Goal: Transaction & Acquisition: Purchase product/service

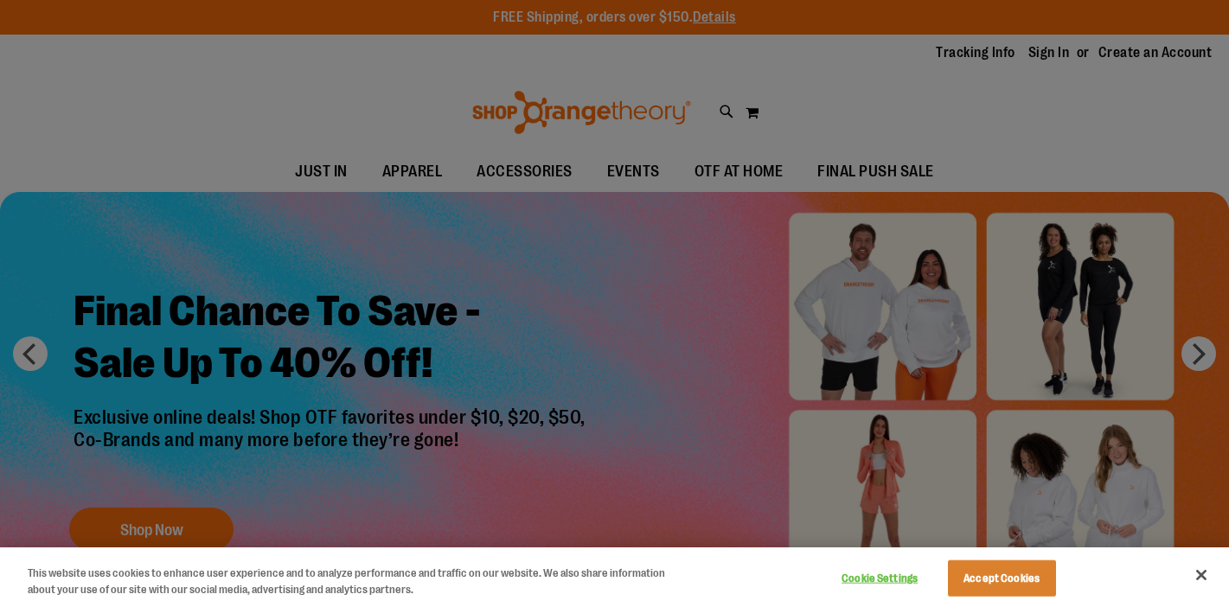
click at [256, 109] on div at bounding box center [614, 303] width 1229 height 607
click at [588, 110] on div at bounding box center [614, 303] width 1229 height 607
click at [279, 75] on div at bounding box center [614, 303] width 1229 height 607
click at [958, 578] on button "Accept Cookies" at bounding box center [1002, 579] width 108 height 36
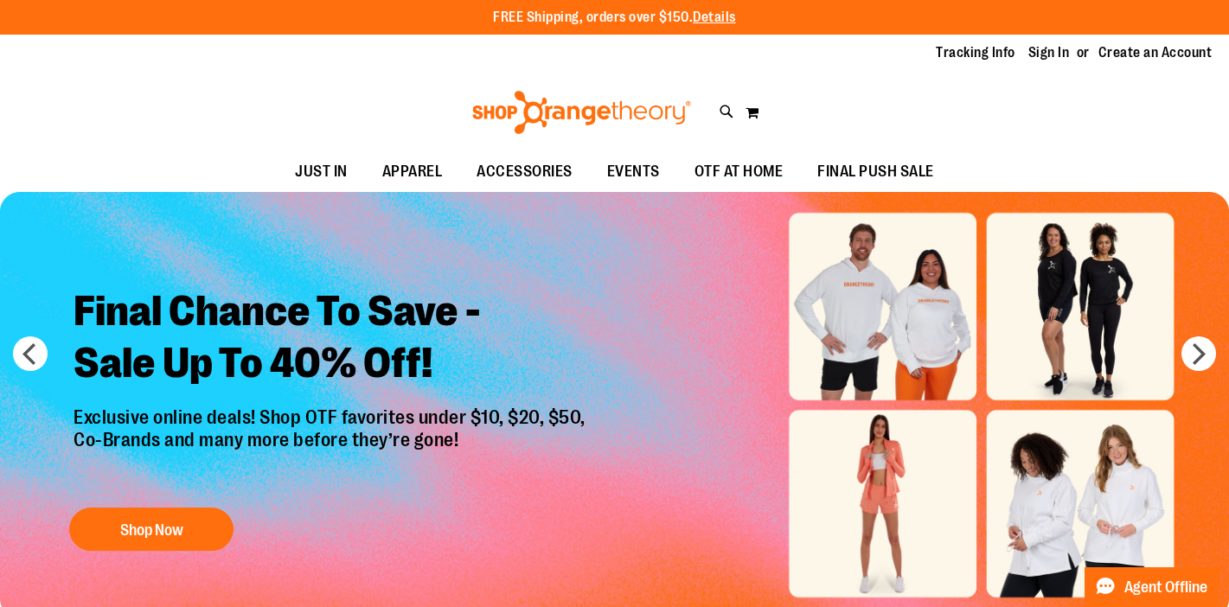
click at [721, 117] on icon at bounding box center [727, 112] width 15 height 20
click at [595, 91] on input "Search" at bounding box center [615, 97] width 972 height 57
type input "**********"
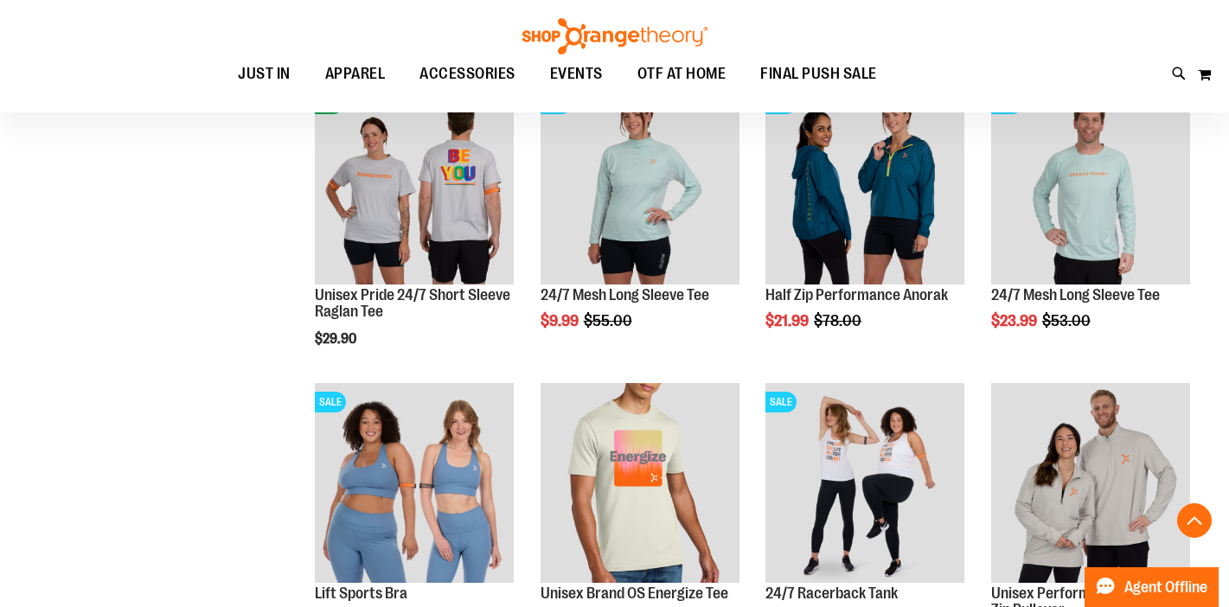
scroll to position [3791, 0]
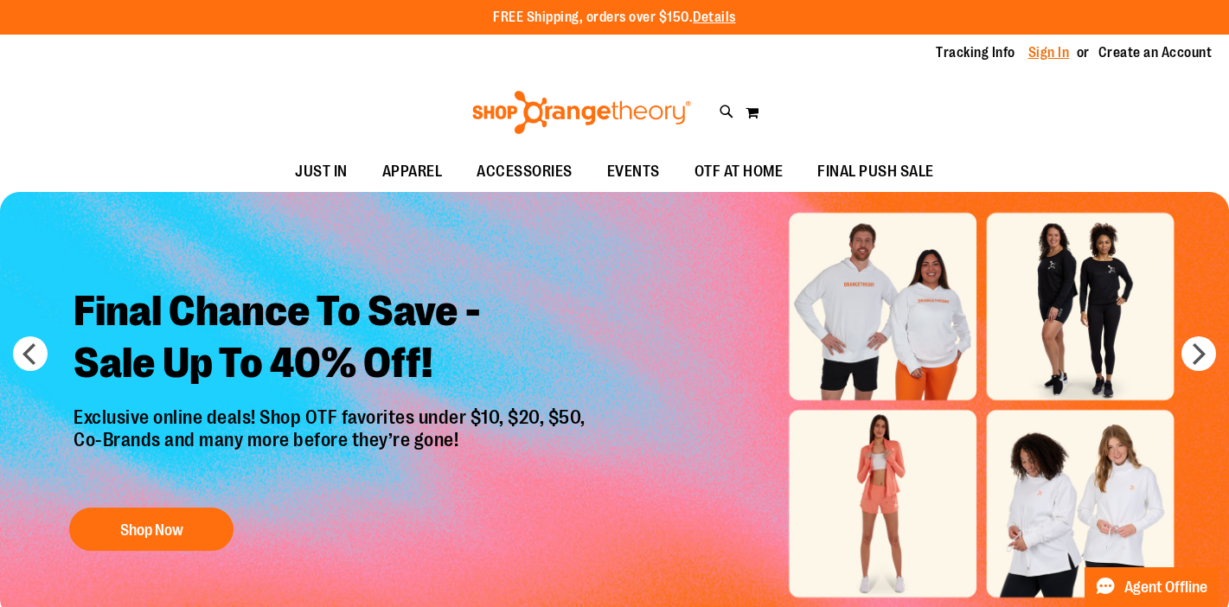
click at [1041, 48] on link "Sign In" at bounding box center [1049, 52] width 42 height 19
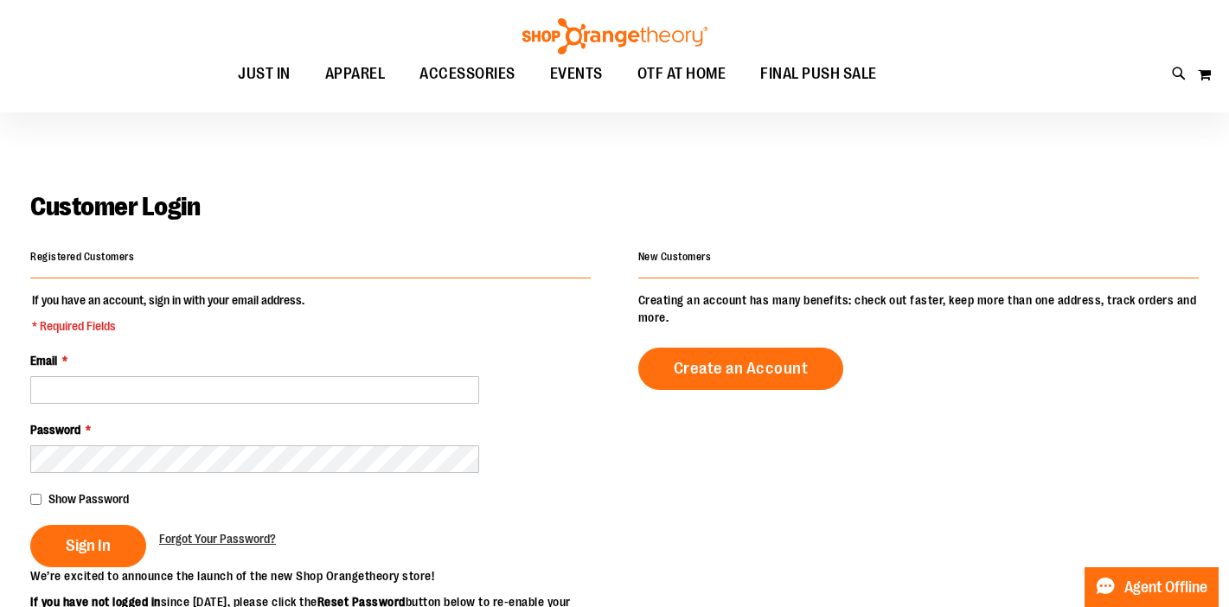
scroll to position [10, 0]
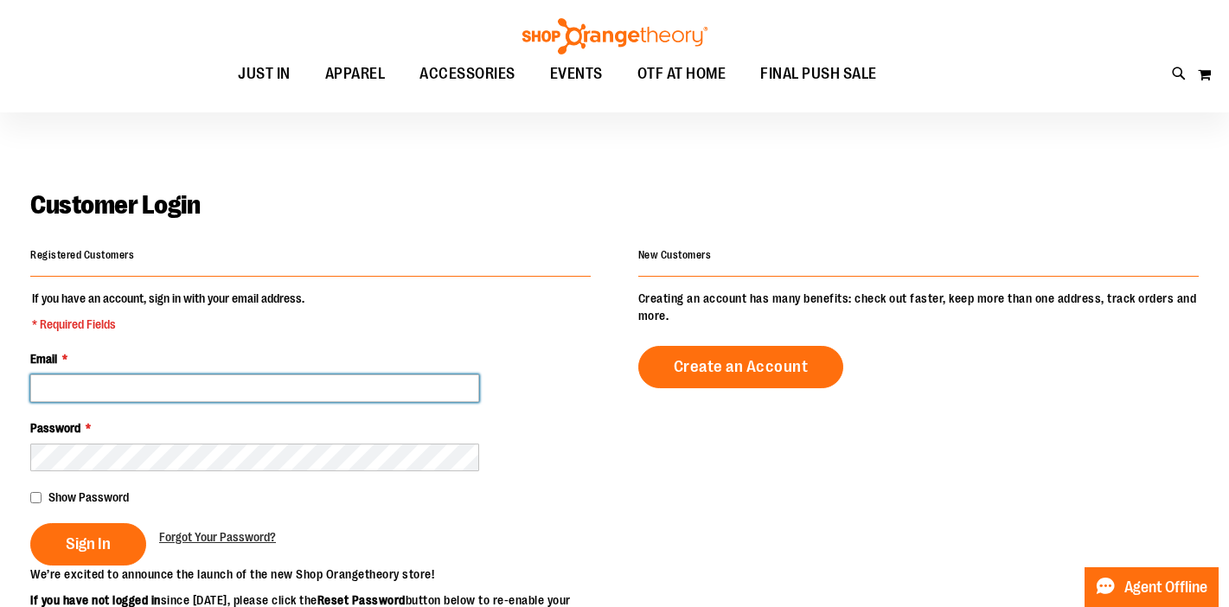
click at [165, 383] on input "Email *" at bounding box center [254, 389] width 449 height 28
type input "**********"
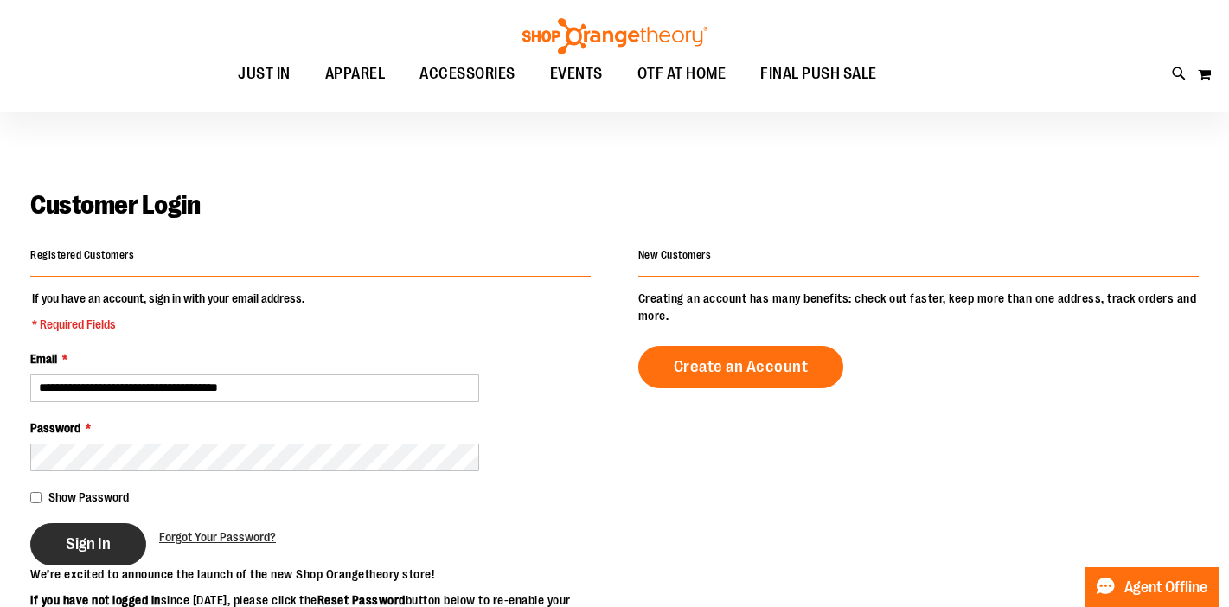
click at [91, 547] on span "Sign In" at bounding box center [88, 544] width 45 height 19
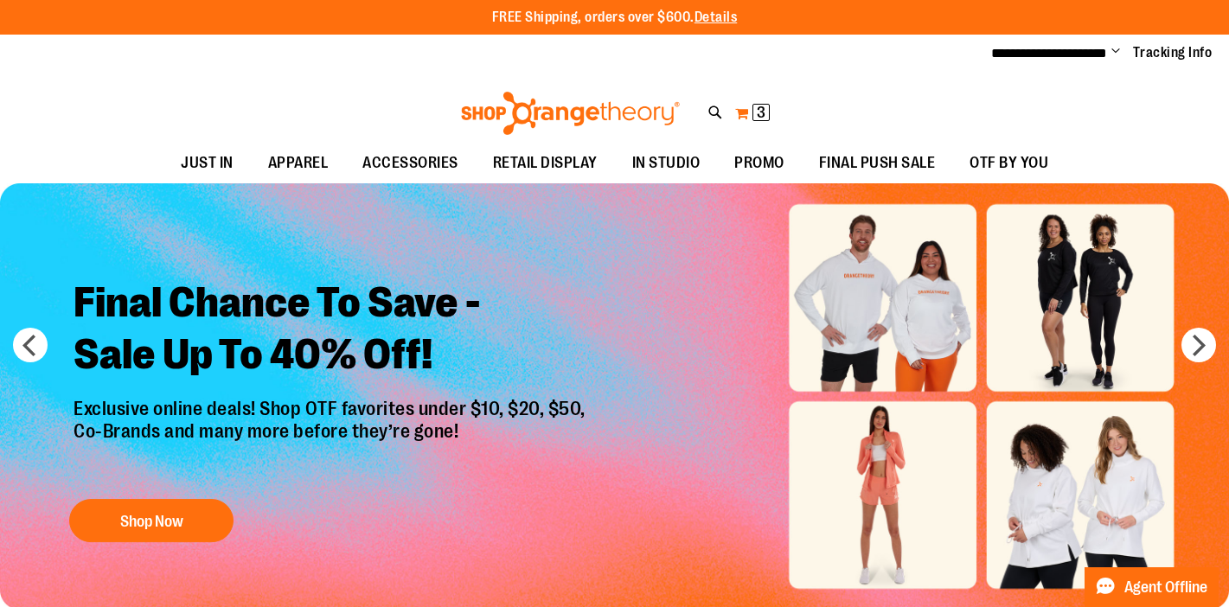
click at [757, 118] on span "3" at bounding box center [761, 112] width 9 height 17
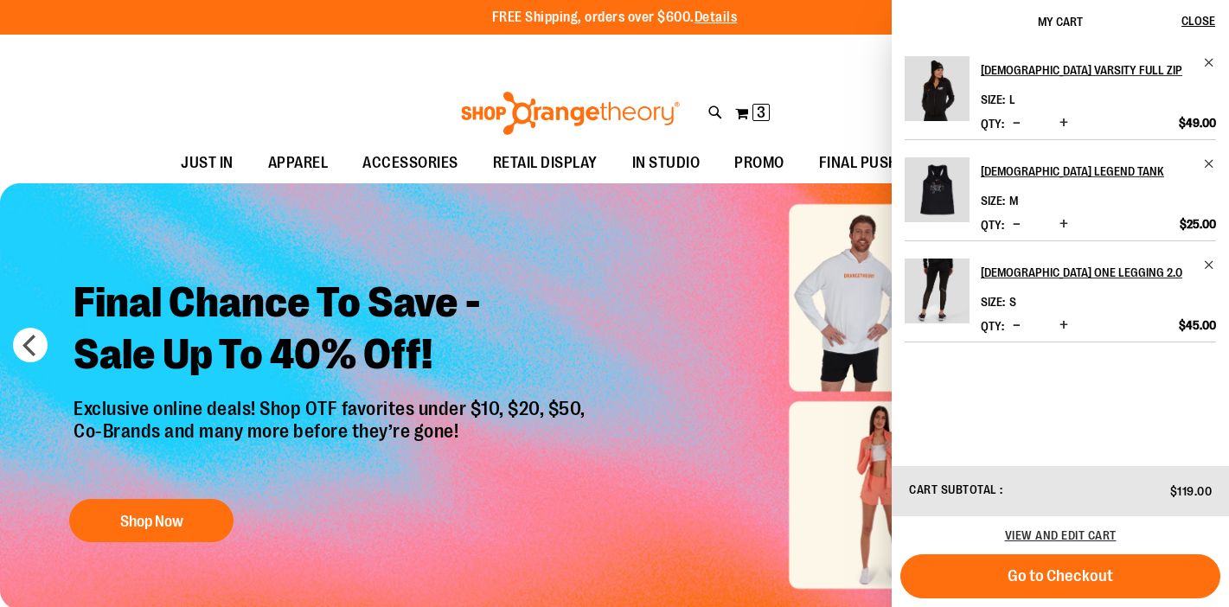
click at [264, 107] on div "Toggle Nav Search Popular Suggestions Advanced Search" at bounding box center [614, 109] width 1229 height 70
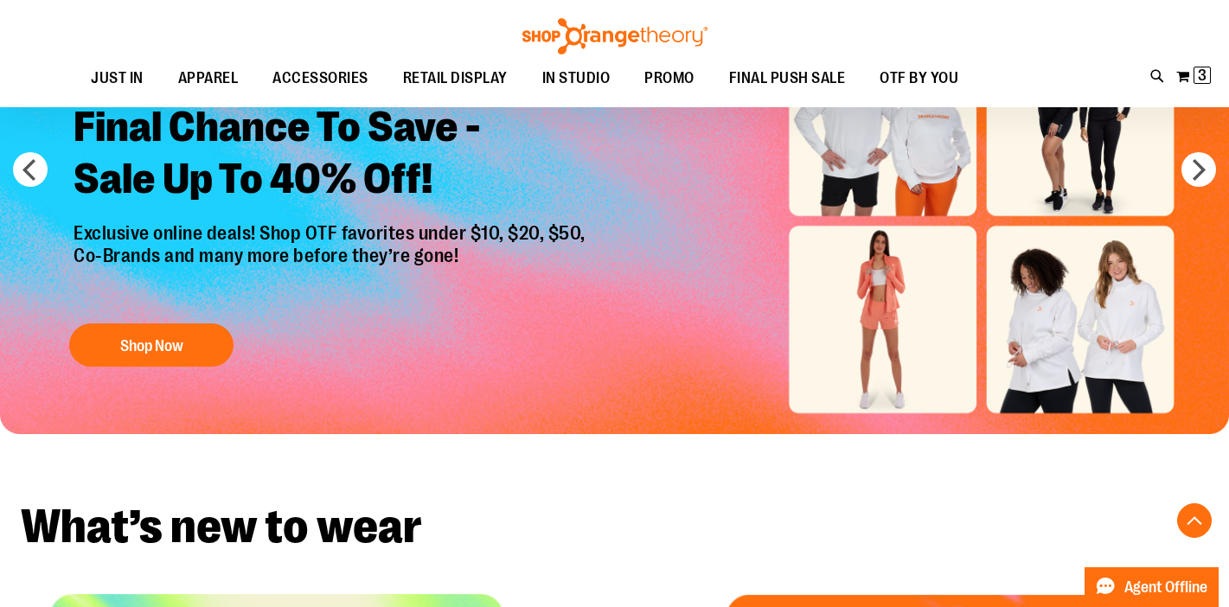
scroll to position [135, 0]
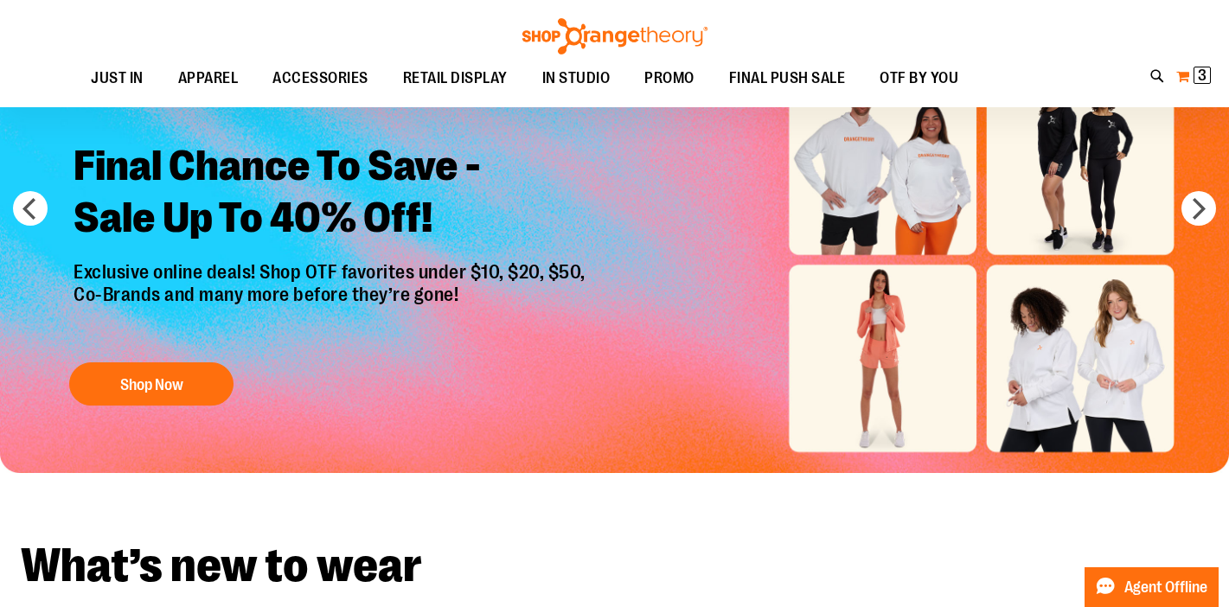
click at [1193, 80] on button "My Cart 3 3 items" at bounding box center [1194, 76] width 36 height 28
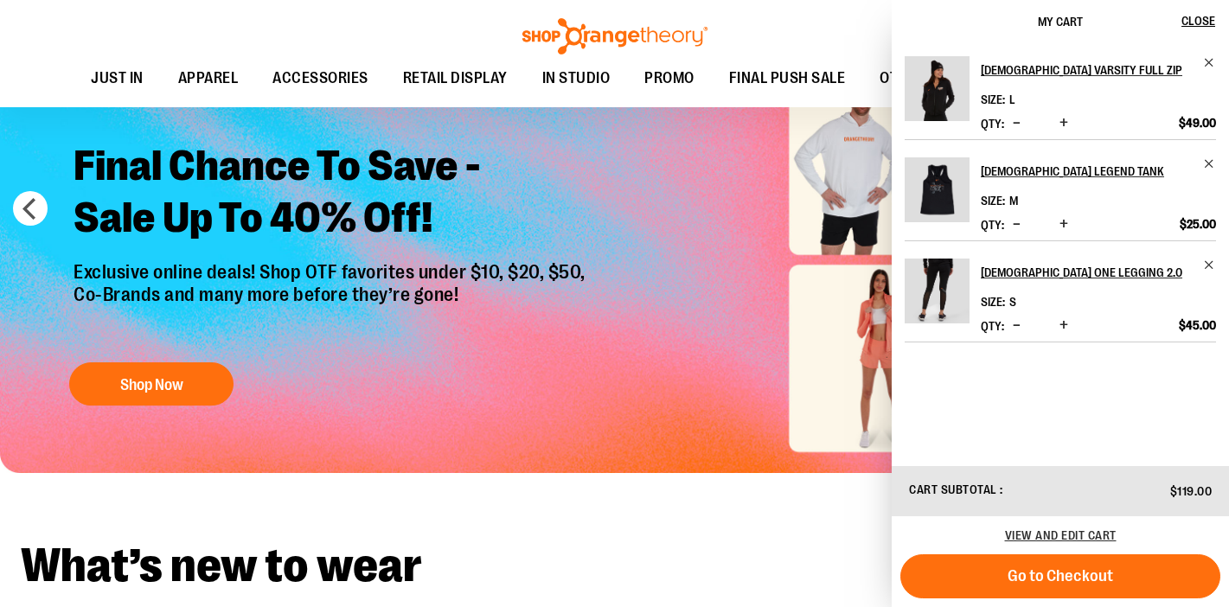
click at [624, 557] on h2 "What’s new to wear" at bounding box center [615, 566] width 1188 height 48
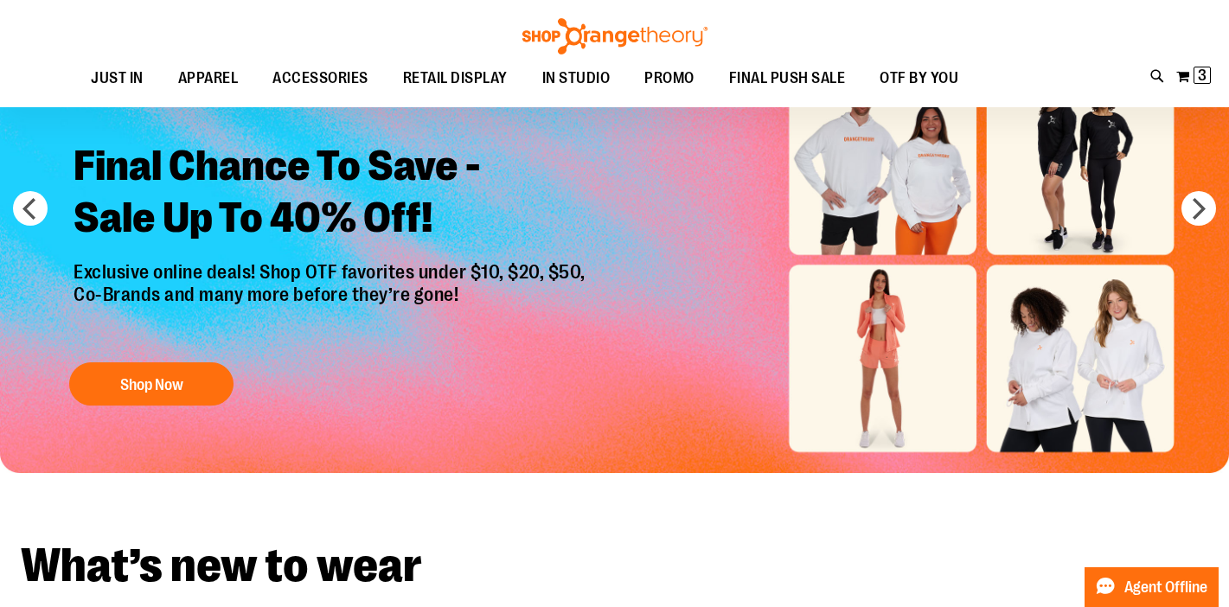
scroll to position [0, 0]
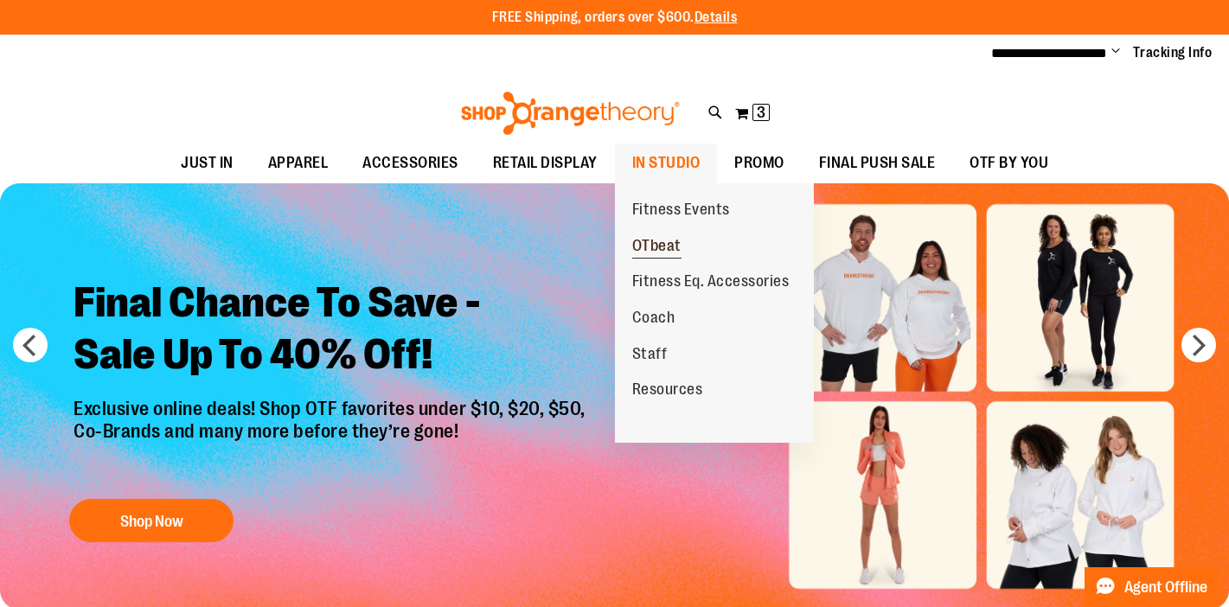
click at [672, 245] on span "OTbeat" at bounding box center [656, 248] width 49 height 22
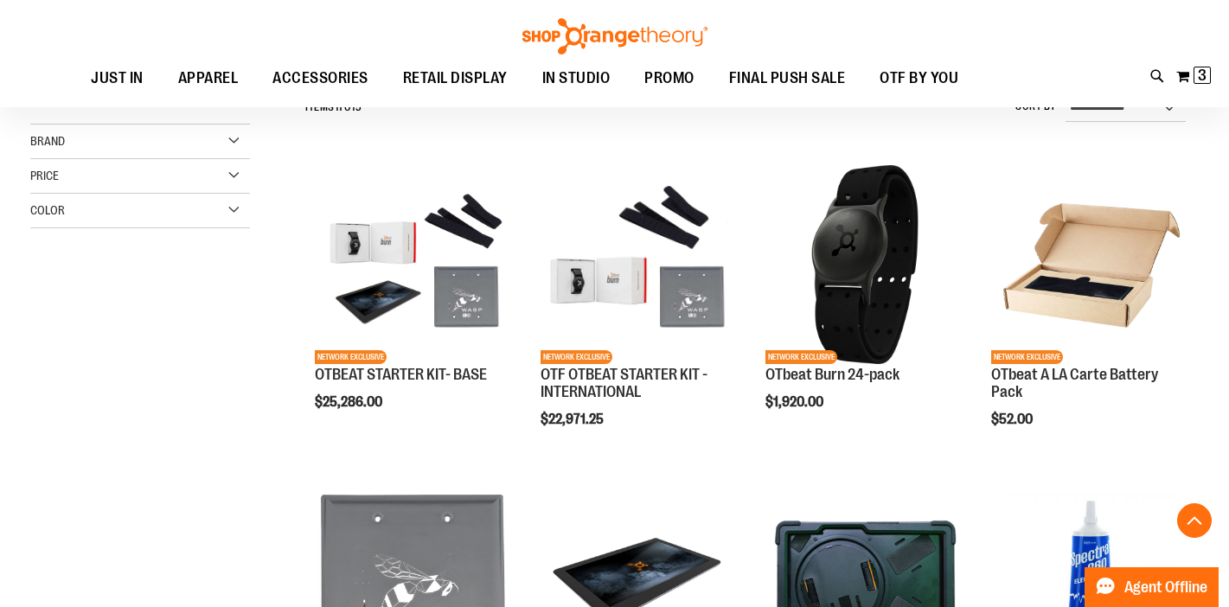
scroll to position [455, 0]
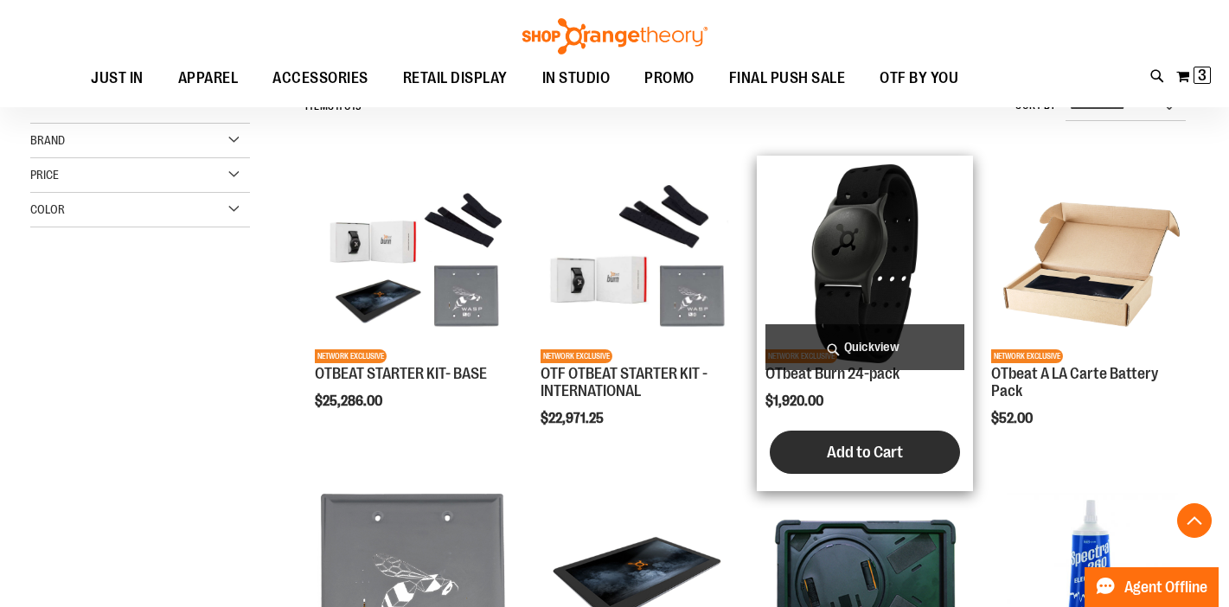
click at [854, 459] on span "Add to Cart" at bounding box center [865, 452] width 76 height 19
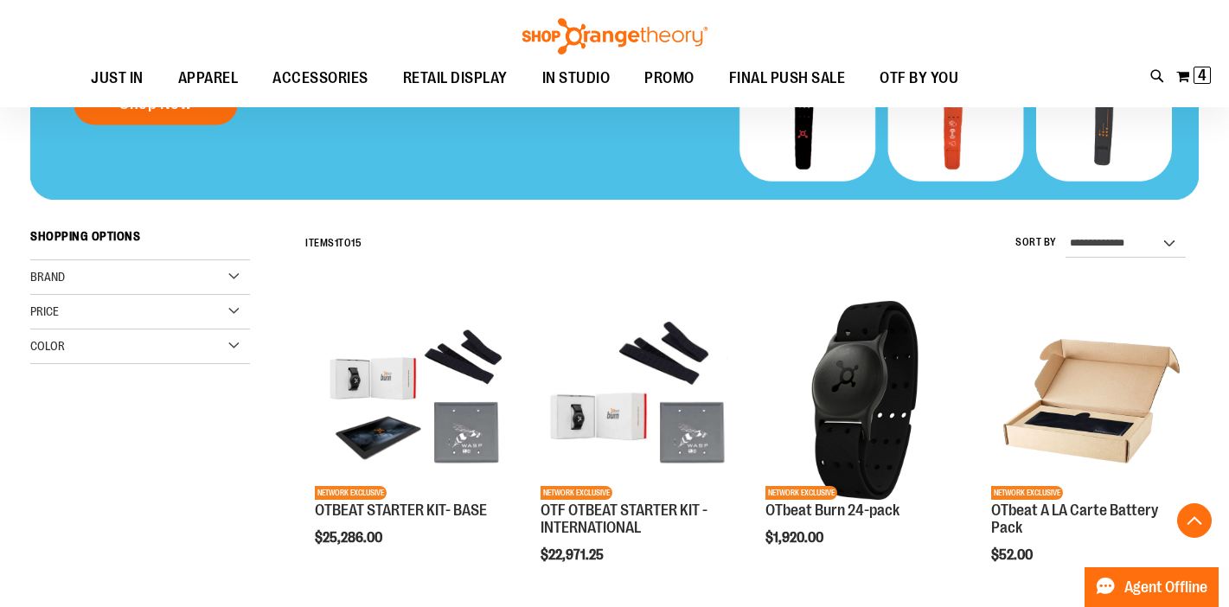
scroll to position [0, 0]
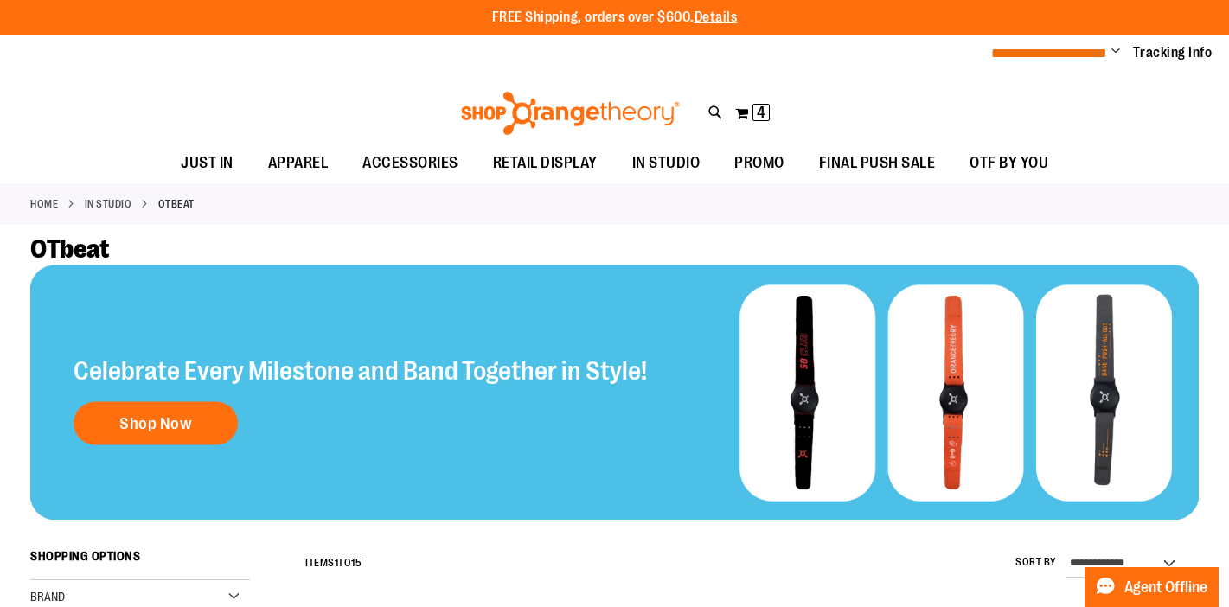
click at [1091, 55] on span "**********" at bounding box center [1049, 53] width 116 height 13
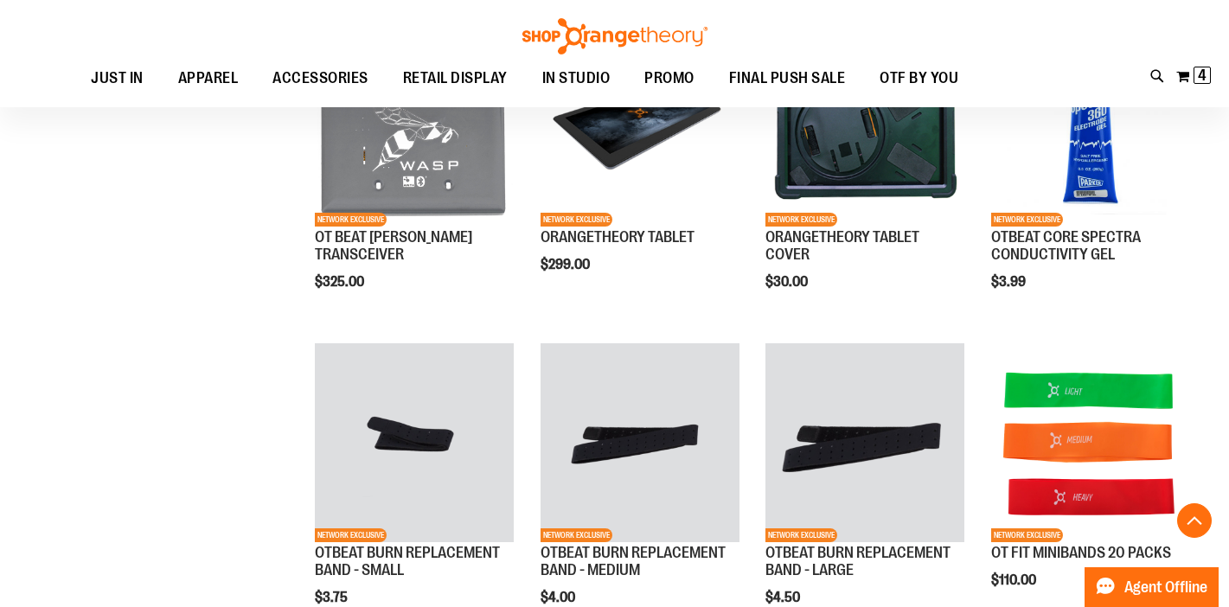
scroll to position [810, 0]
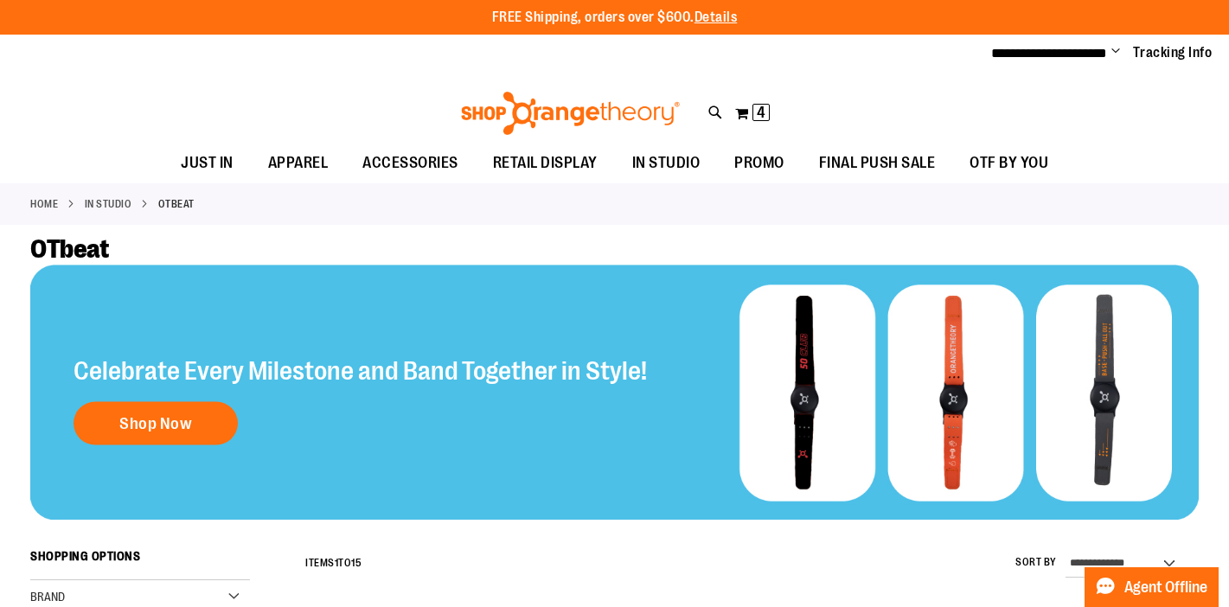
click at [46, 206] on link "Home" at bounding box center [44, 204] width 28 height 16
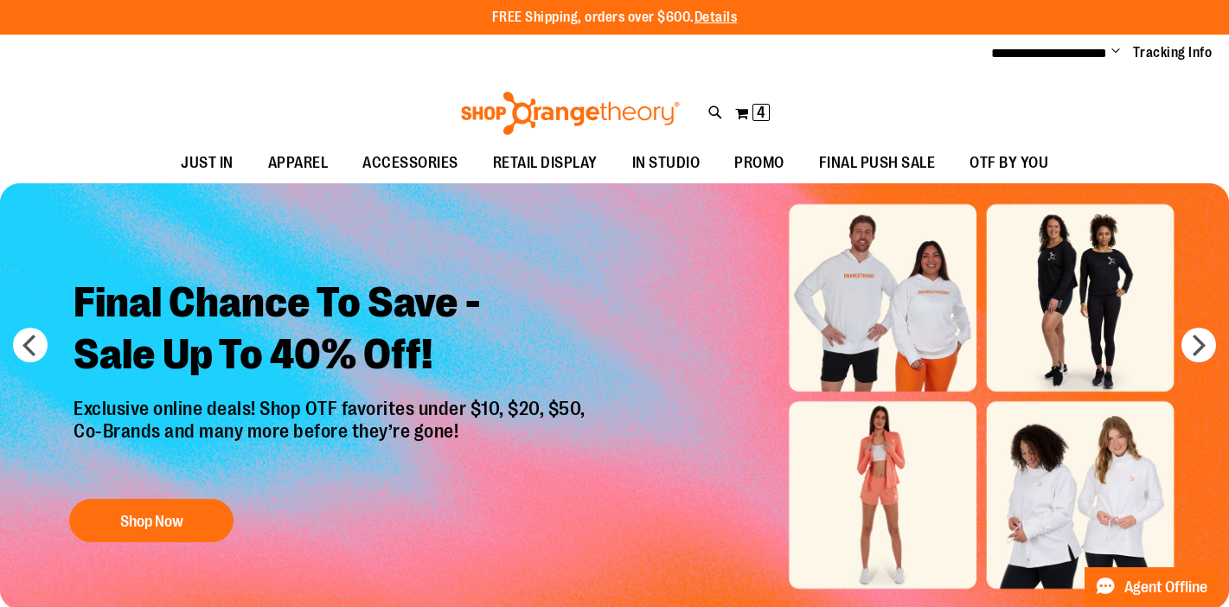
click at [1118, 49] on span "Change" at bounding box center [1115, 52] width 9 height 16
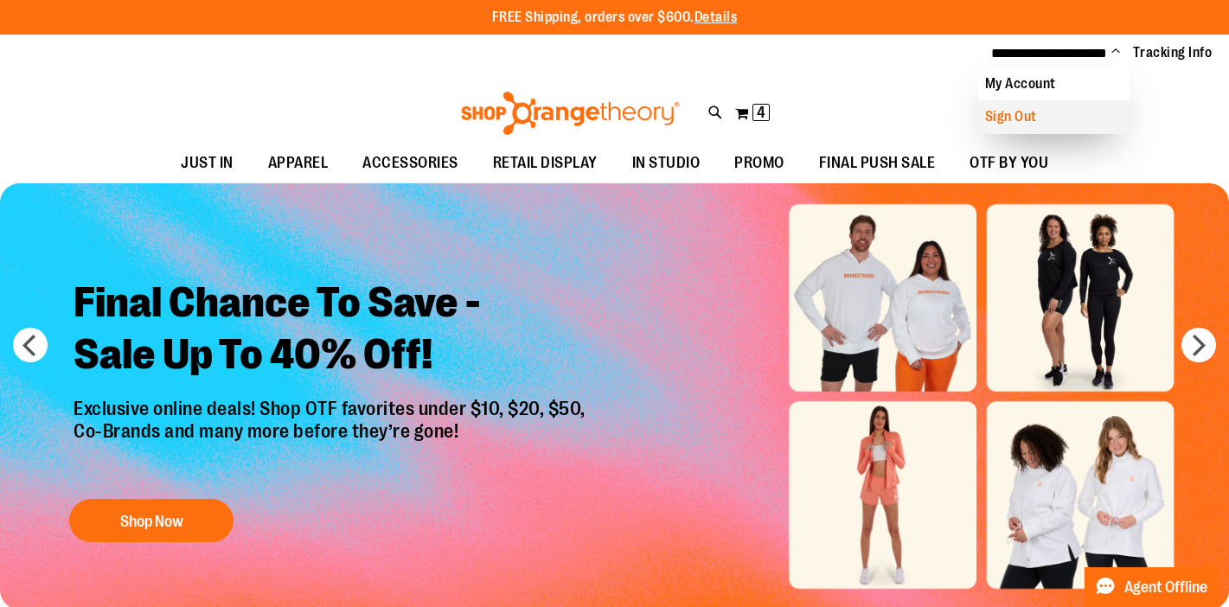
click at [1010, 109] on link "Sign Out" at bounding box center [1053, 116] width 151 height 33
